Goal: Information Seeking & Learning: Learn about a topic

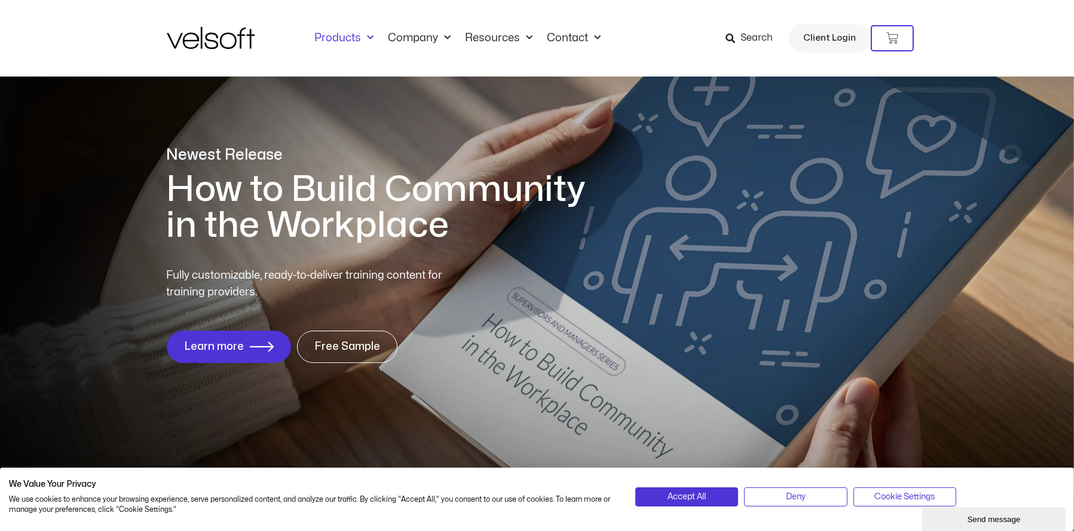
click at [344, 41] on link "Products" at bounding box center [345, 38] width 74 height 13
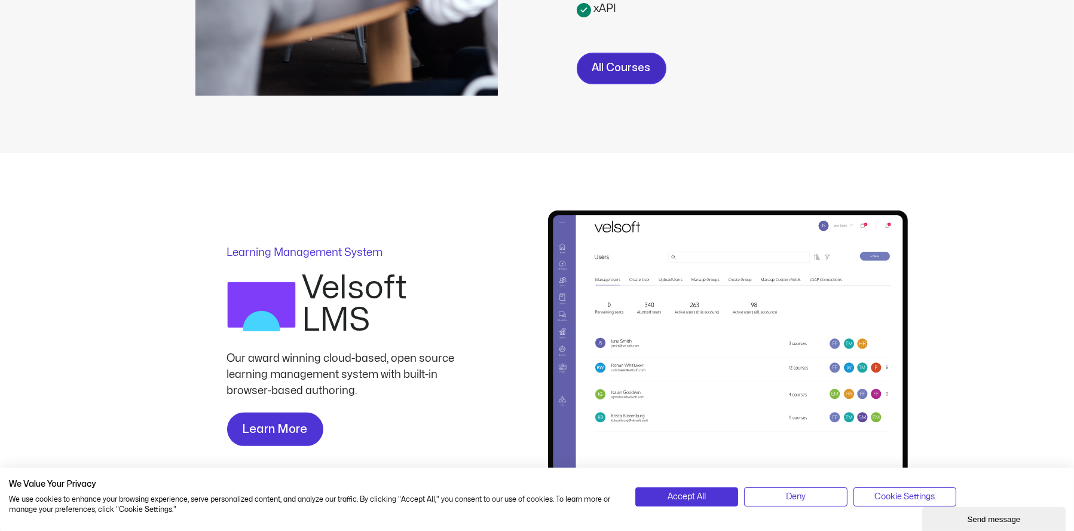
scroll to position [658, 0]
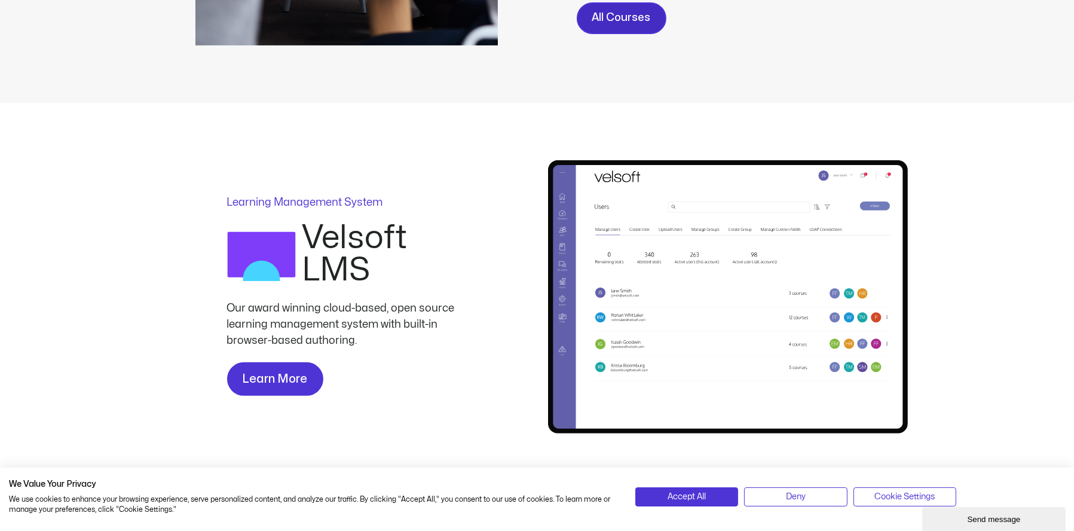
click at [588, 15] on link "All Courses" at bounding box center [622, 18] width 90 height 32
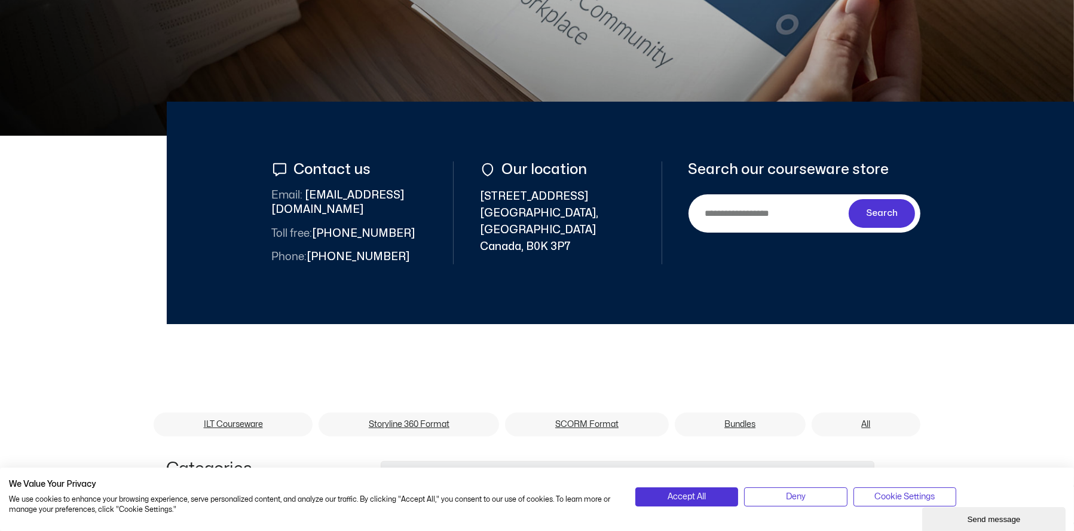
scroll to position [419, 0]
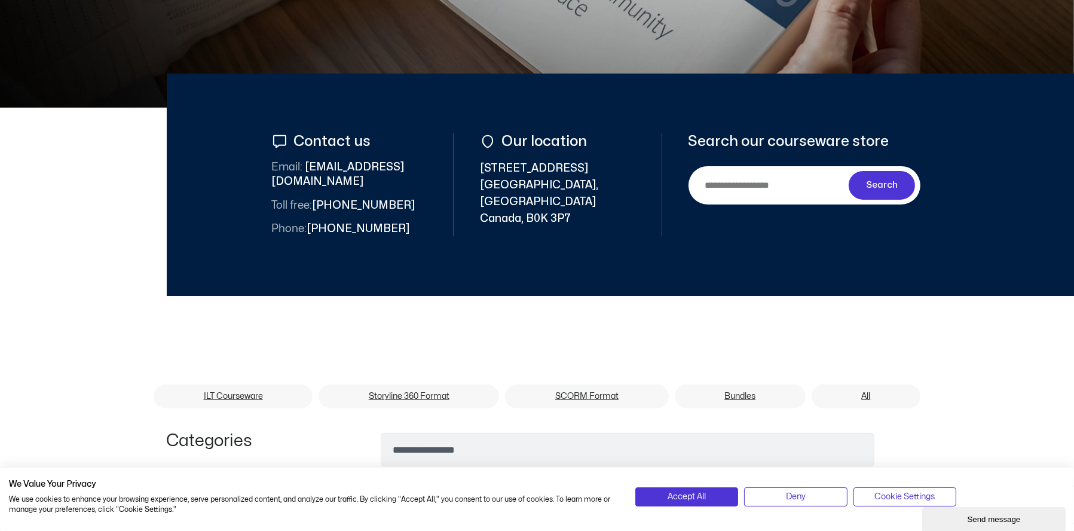
click at [722, 186] on input "Search" at bounding box center [771, 185] width 155 height 27
type input "**********"
click at [849, 171] on button "Search" at bounding box center [882, 185] width 67 height 29
click at [761, 185] on input "Search" at bounding box center [771, 185] width 155 height 27
type input "**********"
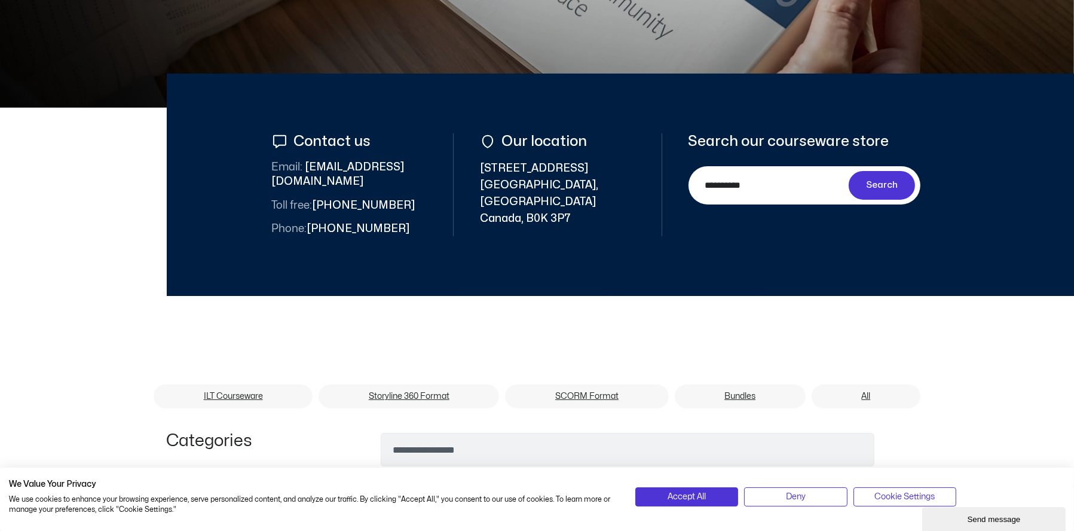
click at [849, 171] on button "Search" at bounding box center [882, 185] width 67 height 29
click at [773, 190] on input "Search" at bounding box center [771, 185] width 155 height 27
type input "**********"
click at [849, 171] on button "Search" at bounding box center [882, 185] width 67 height 29
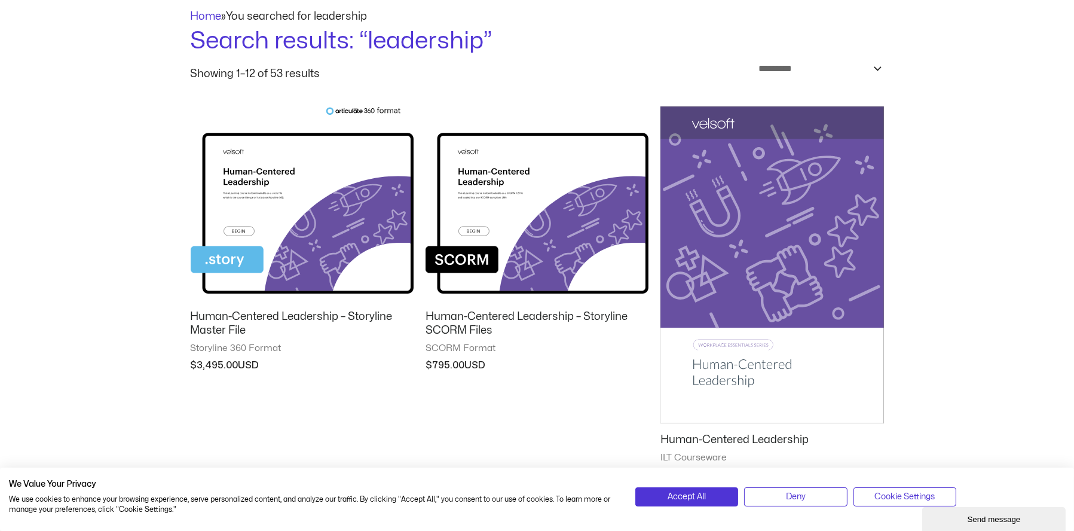
scroll to position [179, 0]
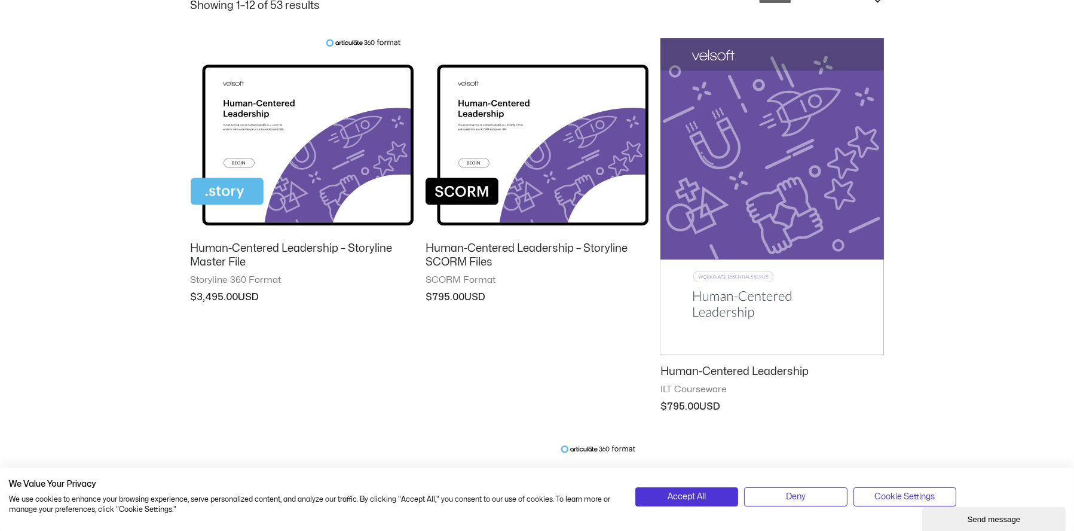
drag, startPoint x: 420, startPoint y: 280, endPoint x: 494, endPoint y: 280, distance: 74.1
copy span "SCORM Format"
